Goal: Understand process/instructions: Learn how to perform a task or action

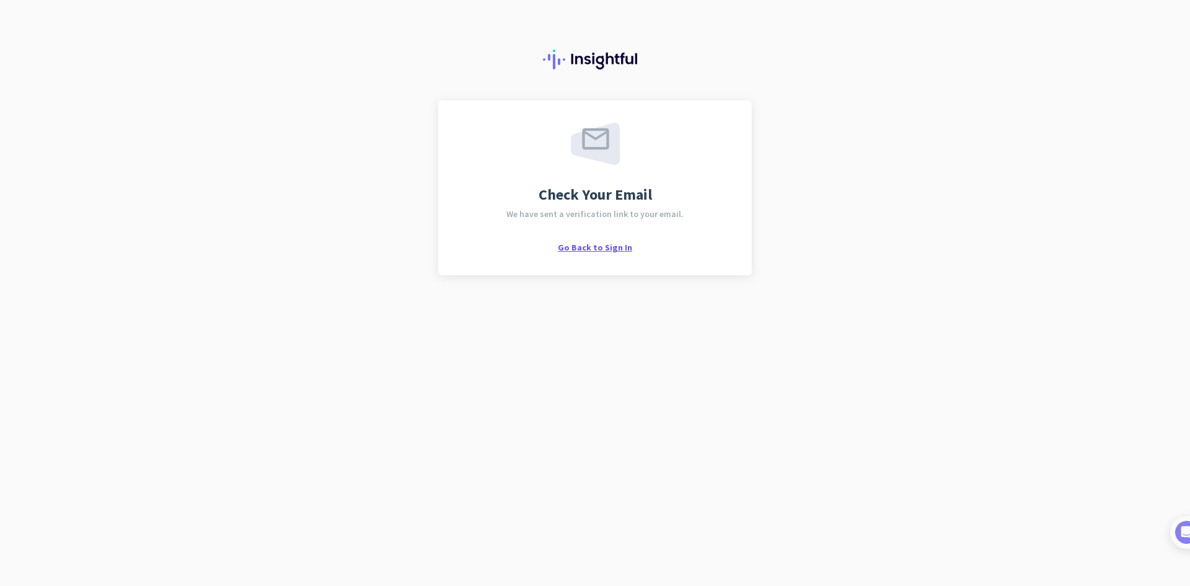
click at [595, 247] on span "Go Back to Sign In" at bounding box center [595, 247] width 74 height 11
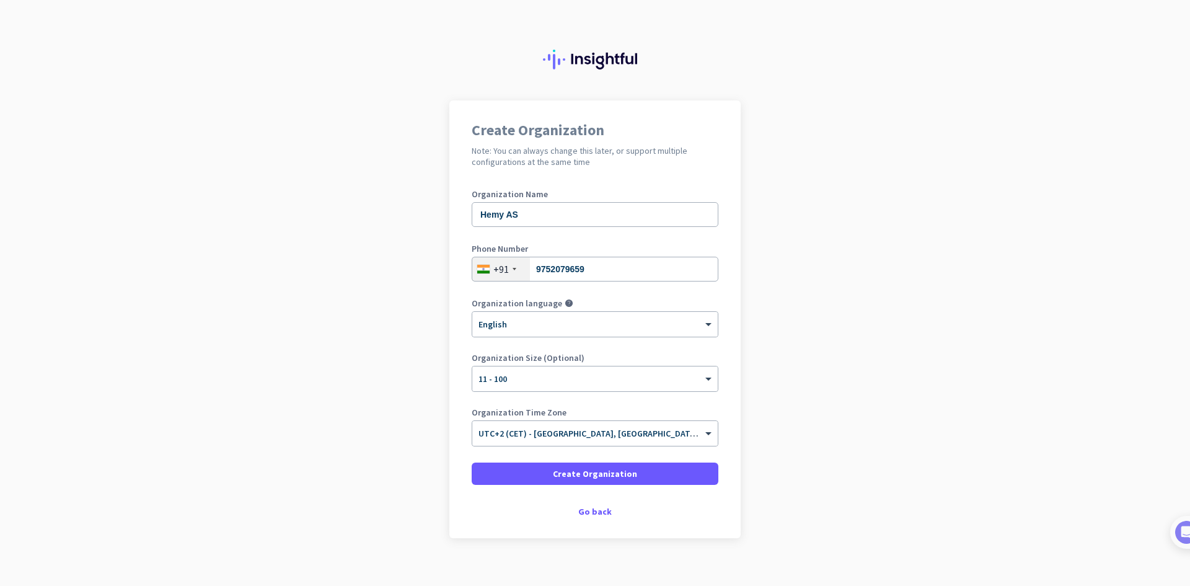
scroll to position [14, 0]
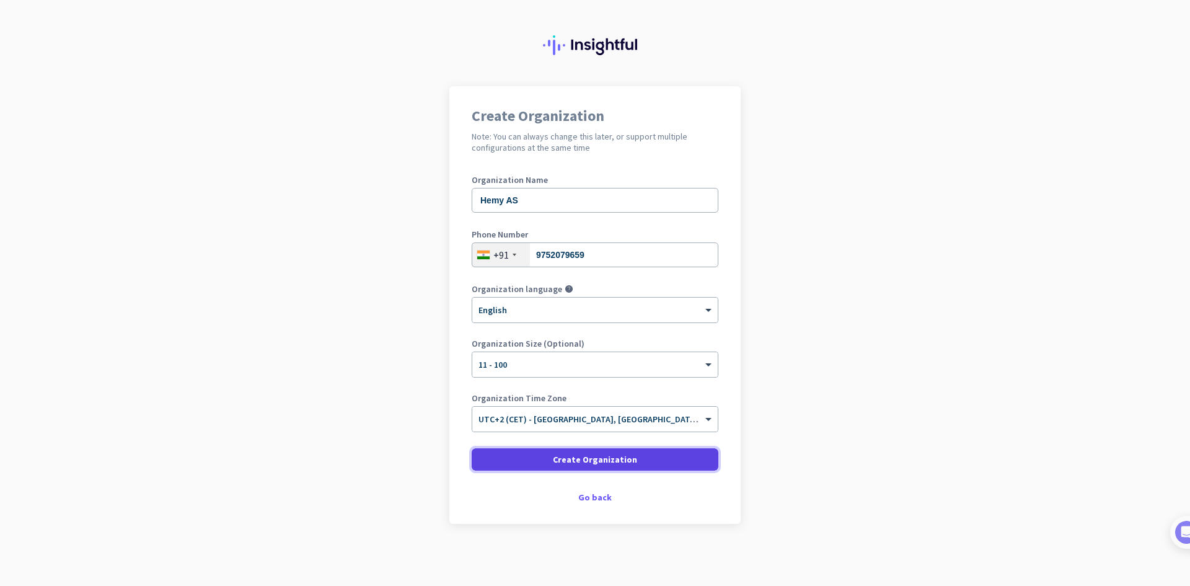
click at [631, 461] on span at bounding box center [595, 460] width 247 height 30
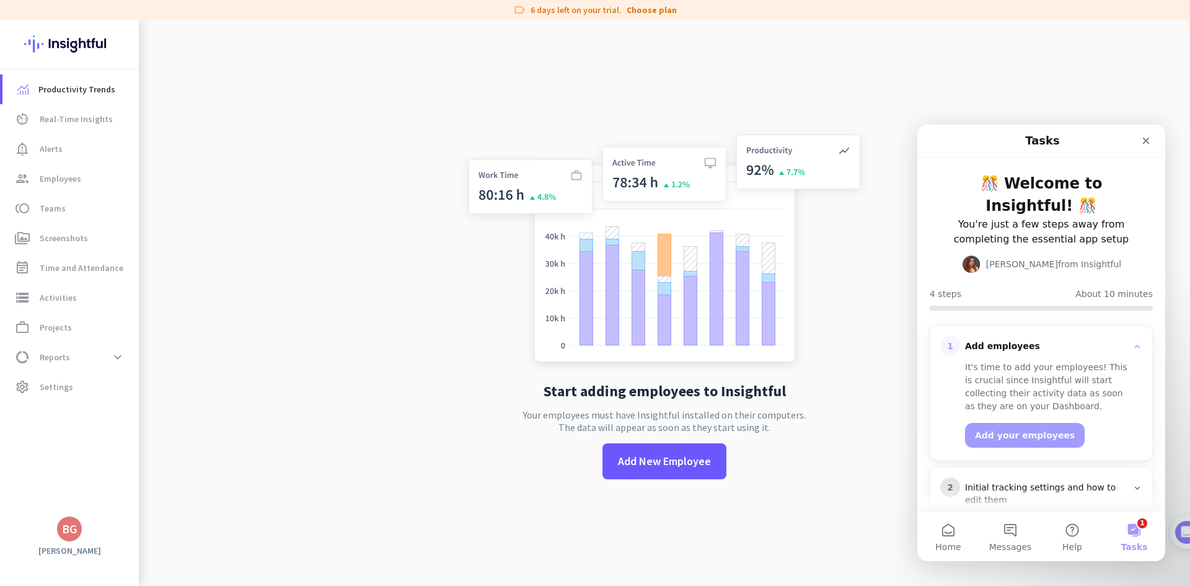
scroll to position [118, 0]
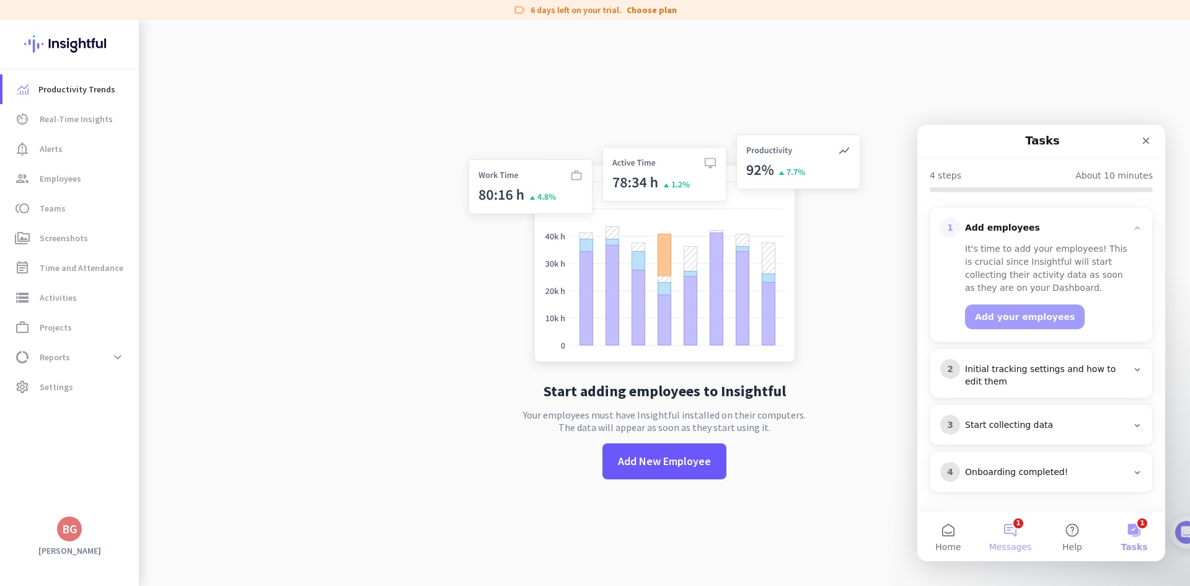
click at [1011, 532] on button "1 Messages" at bounding box center [1011, 536] width 62 height 50
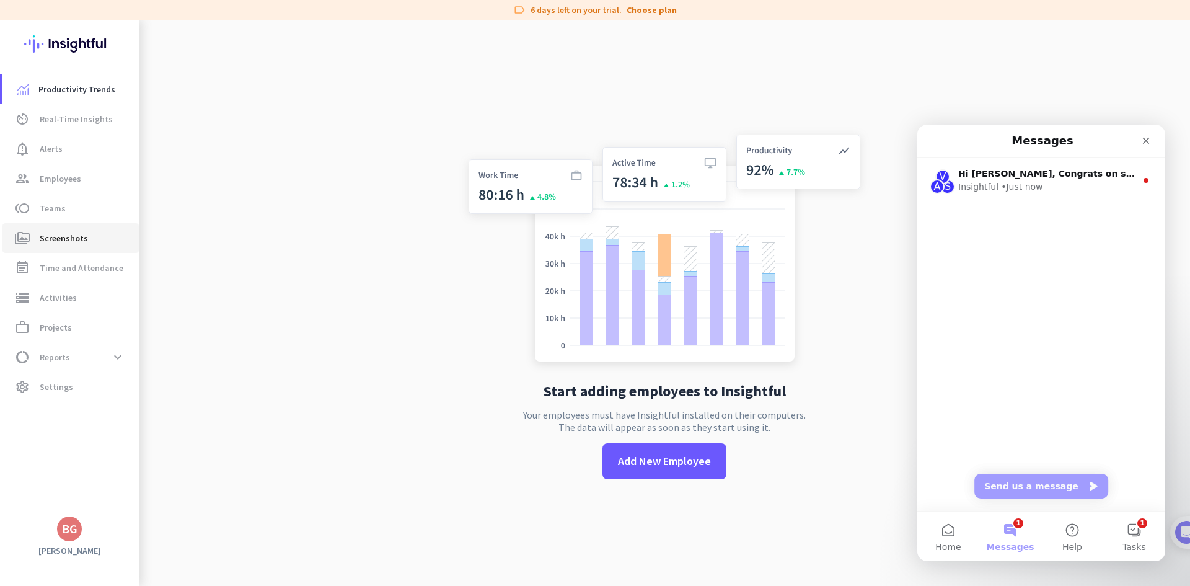
click at [79, 239] on span "Screenshots" at bounding box center [64, 238] width 48 height 15
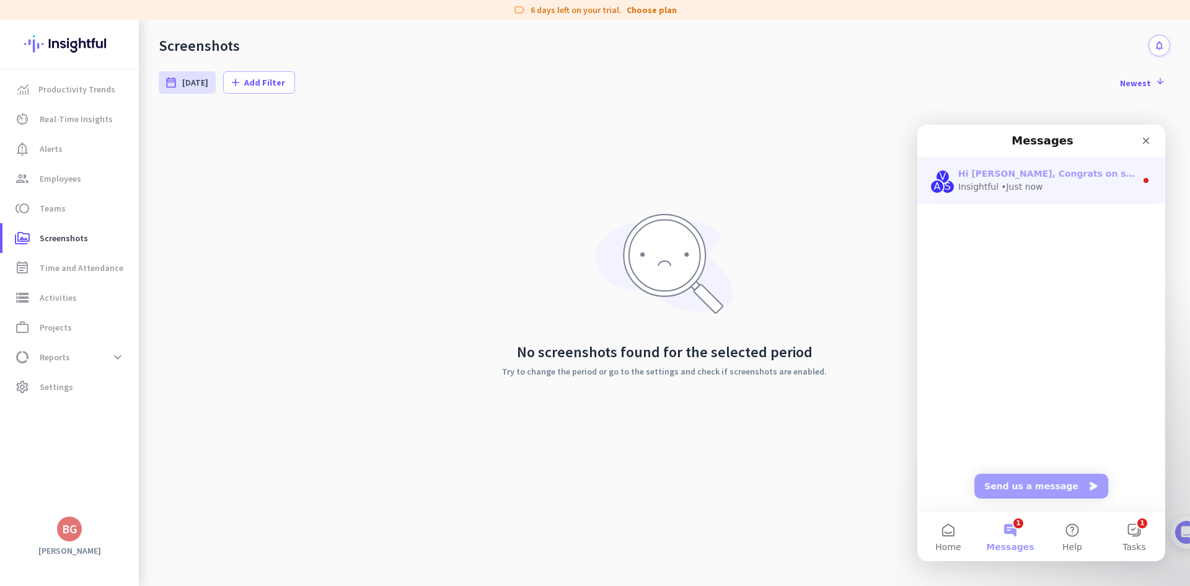
click at [1020, 197] on div "V A S Hi Bhavna, Congrats on setting up your Insightful account! 🎉 Welcome to I…" at bounding box center [1042, 180] width 248 height 46
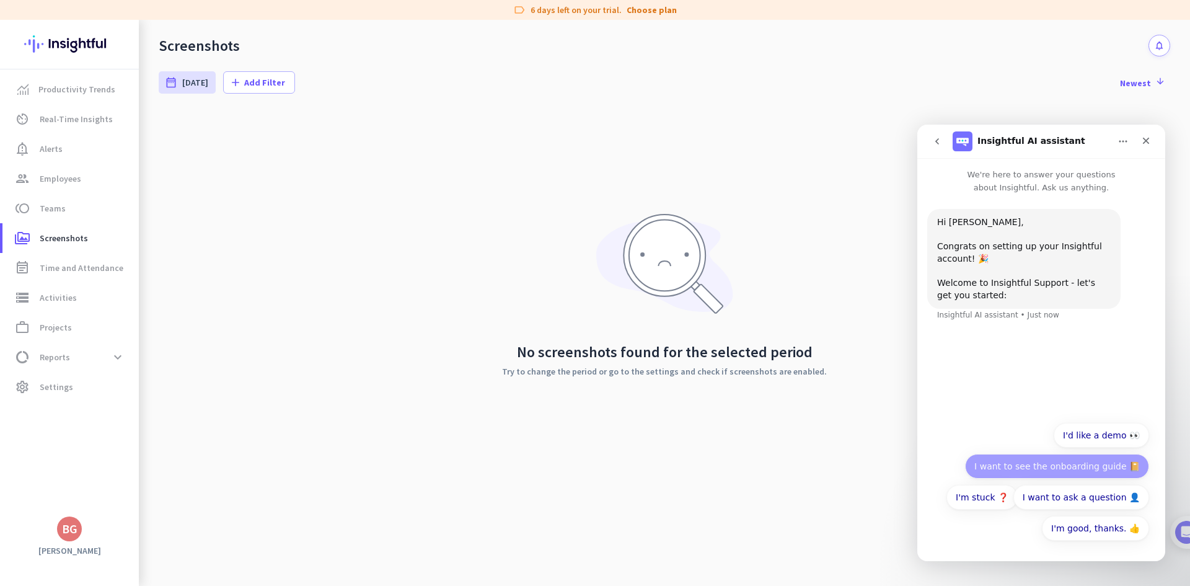
click at [1025, 466] on button "I want to see the onboarding guide 📔" at bounding box center [1057, 466] width 184 height 25
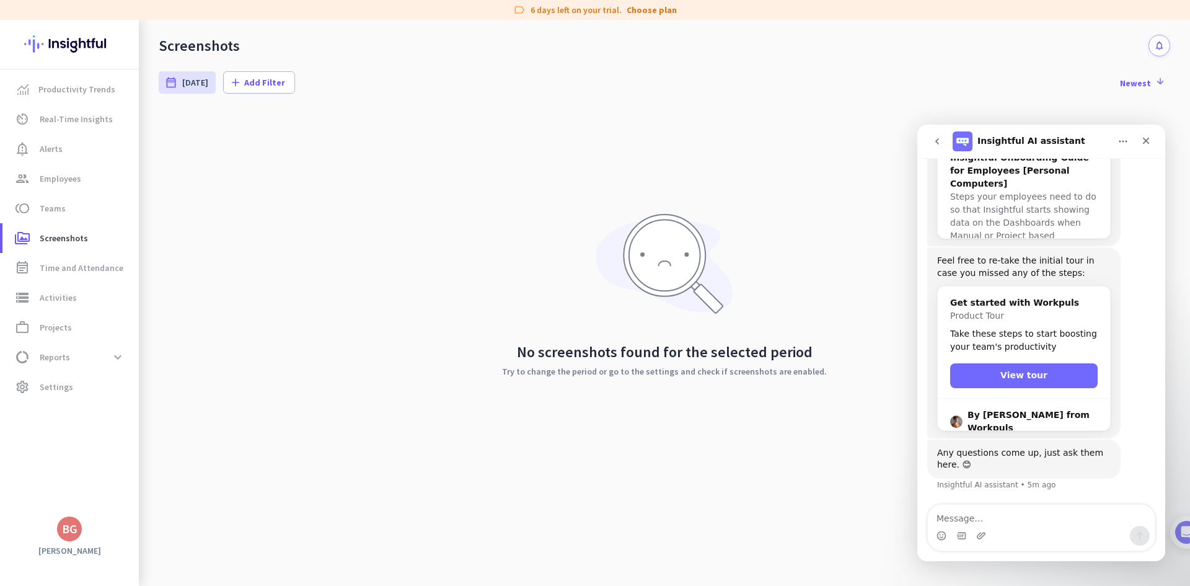
scroll to position [449, 0]
click at [998, 381] on button "View tour" at bounding box center [1024, 375] width 148 height 25
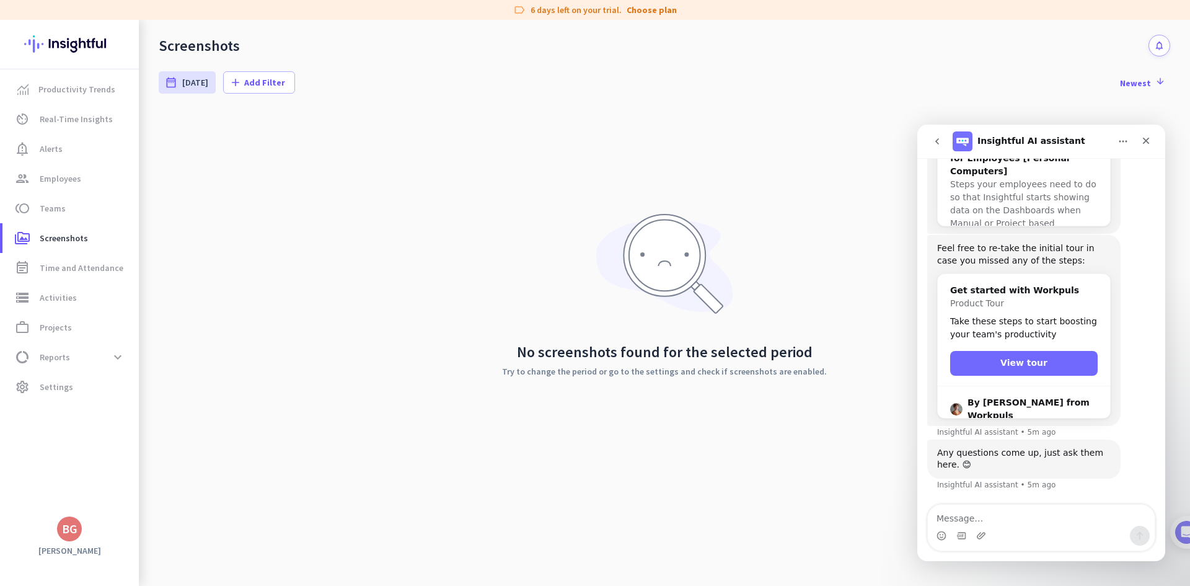
click at [995, 365] on button "View tour" at bounding box center [1024, 363] width 148 height 25
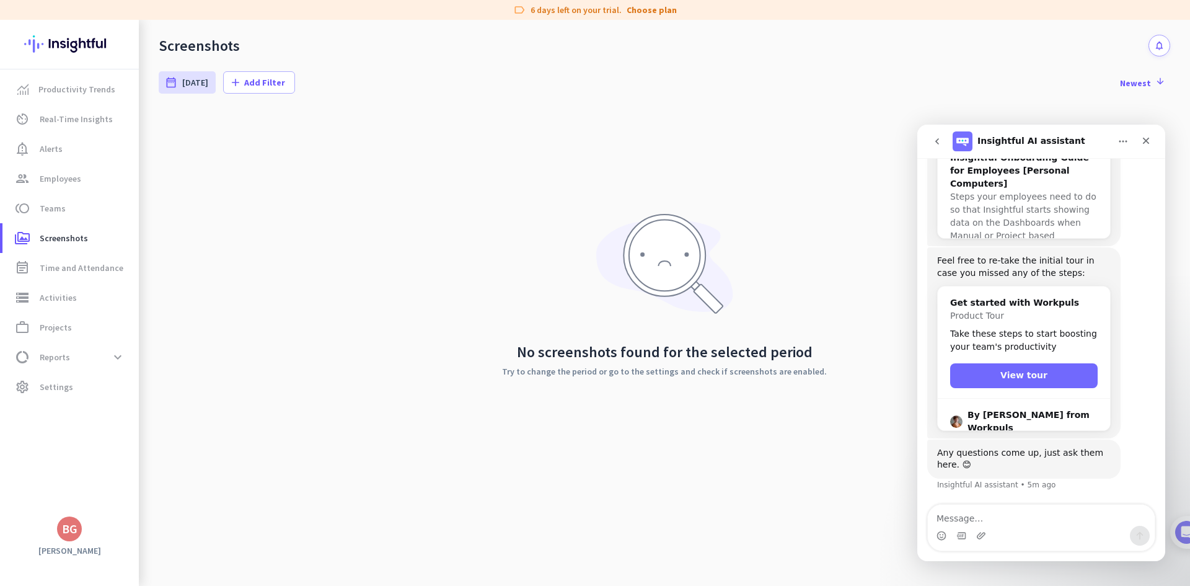
scroll to position [449, 0]
click at [993, 371] on button "View tour" at bounding box center [1024, 375] width 148 height 25
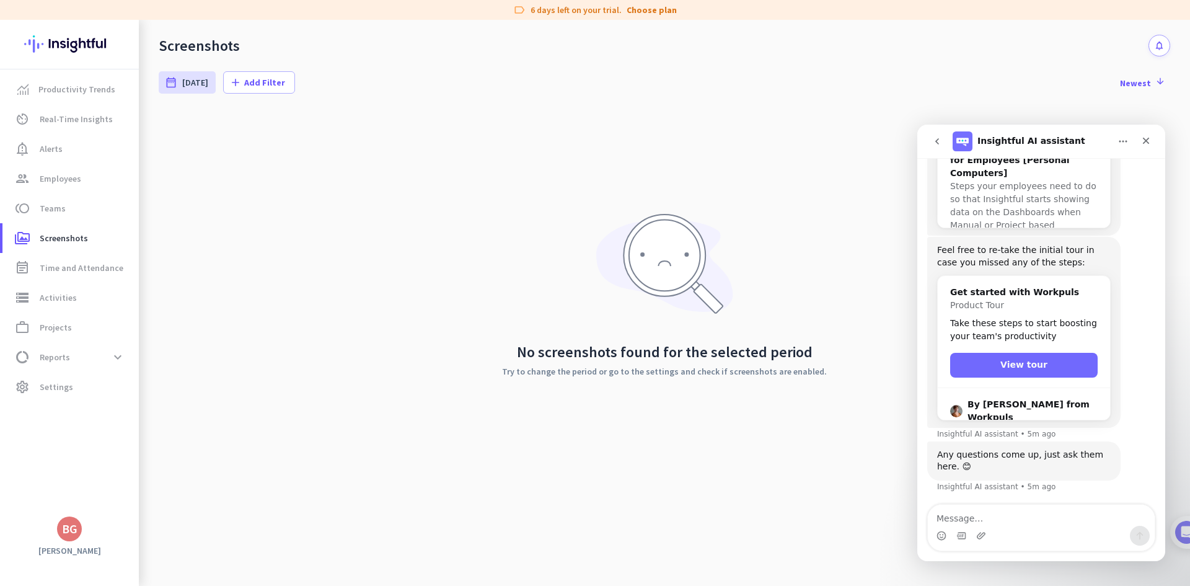
scroll to position [462, 0]
click at [993, 359] on button "View tour" at bounding box center [1024, 363] width 148 height 25
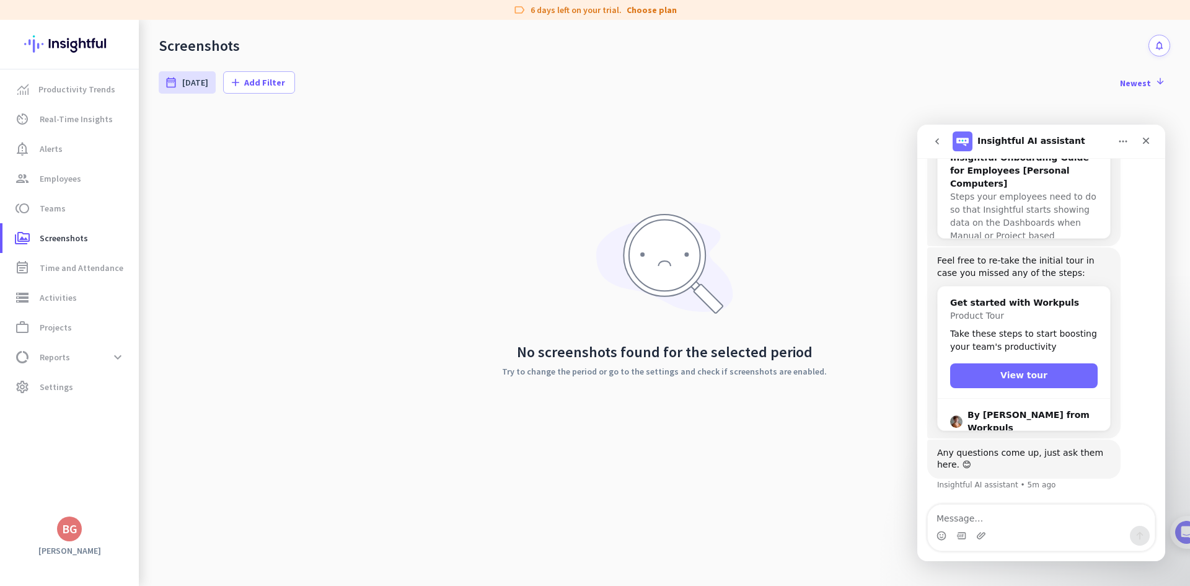
scroll to position [449, 0]
click at [1190, 369] on div "date_range Today Fri, Aug 15 - Fri, Aug 15 add Add Filter Newest arrow_downward…" at bounding box center [664, 320] width 1051 height 529
click at [1177, 401] on div "date_range Today Fri, Aug 15 - Fri, Aug 15 add Add Filter Newest arrow_downward…" at bounding box center [664, 320] width 1051 height 529
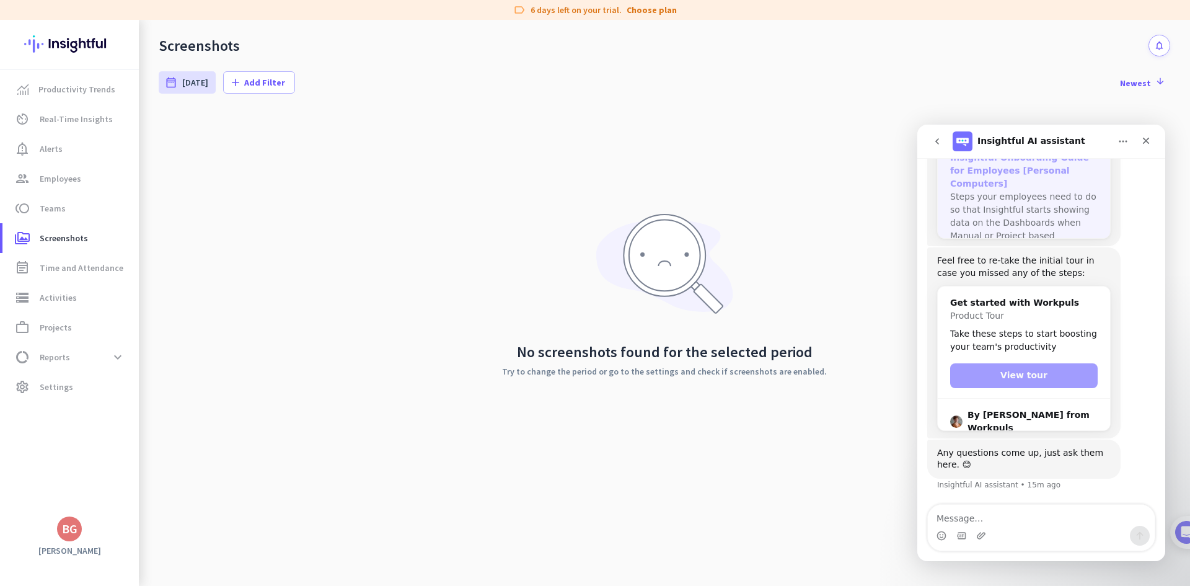
click at [1102, 230] on div "Insightful Onboarding Guide for Employees [Personal Computers] Steps your emplo…" at bounding box center [1024, 203] width 172 height 124
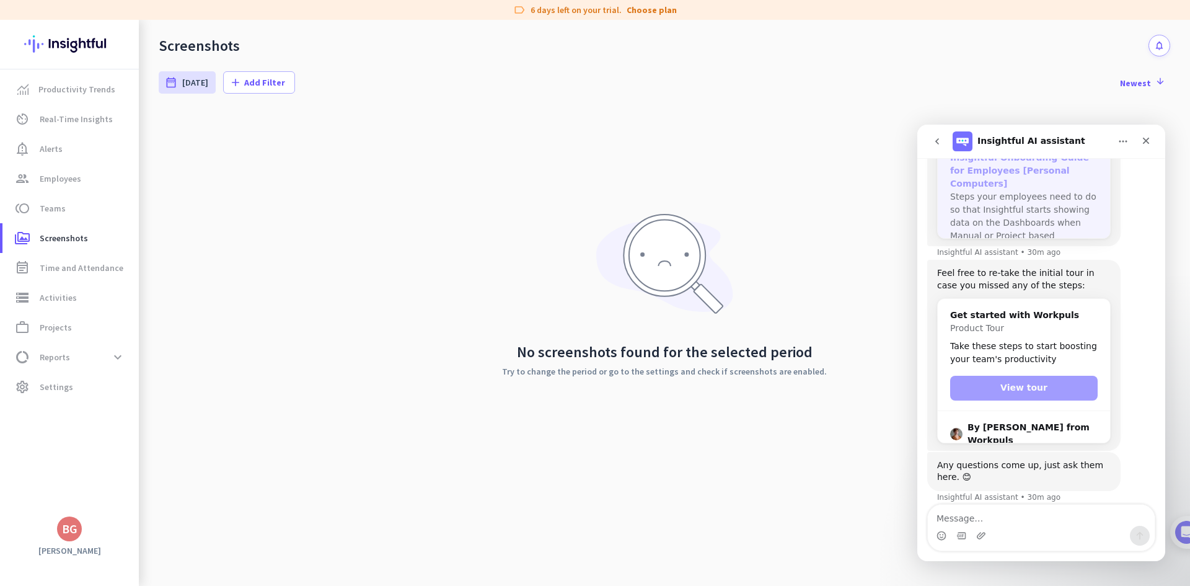
scroll to position [462, 0]
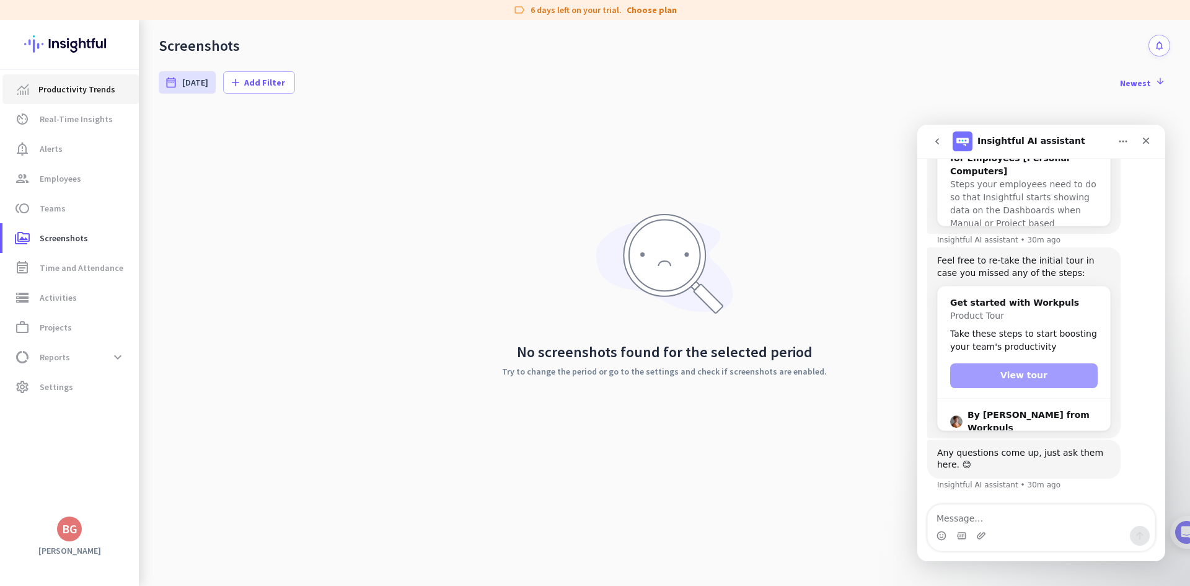
click at [96, 89] on span "Productivity Trends" at bounding box center [76, 89] width 77 height 15
